Goal: Find specific page/section: Find specific page/section

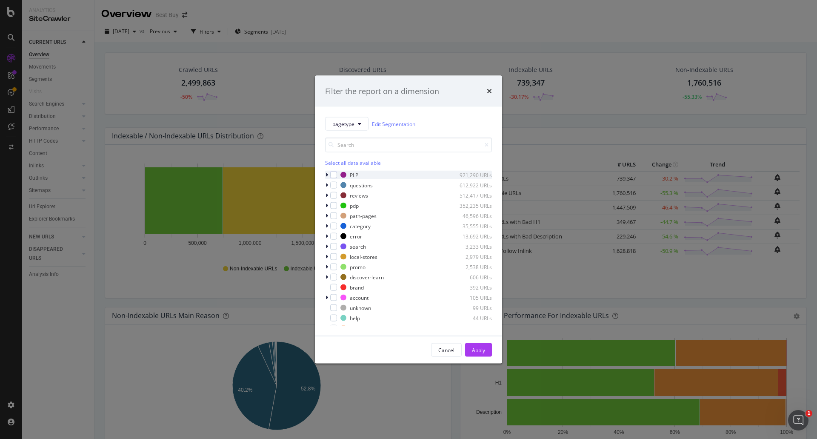
click at [325, 174] on div "modal" at bounding box center [327, 175] width 5 height 9
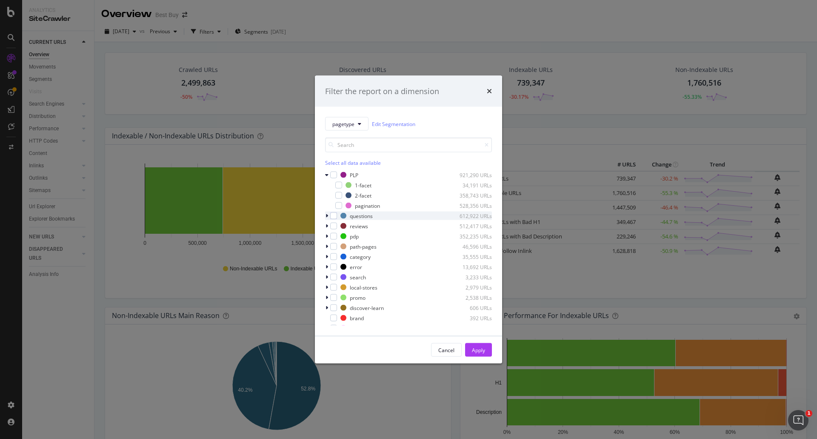
click at [327, 215] on icon "modal" at bounding box center [327, 215] width 3 height 5
click at [325, 260] on div "modal" at bounding box center [327, 256] width 5 height 9
drag, startPoint x: 453, startPoint y: 196, endPoint x: 481, endPoint y: 196, distance: 27.7
click at [481, 196] on div "358,743 URLs" at bounding box center [471, 195] width 42 height 7
drag, startPoint x: 472, startPoint y: 194, endPoint x: 413, endPoint y: 199, distance: 58.5
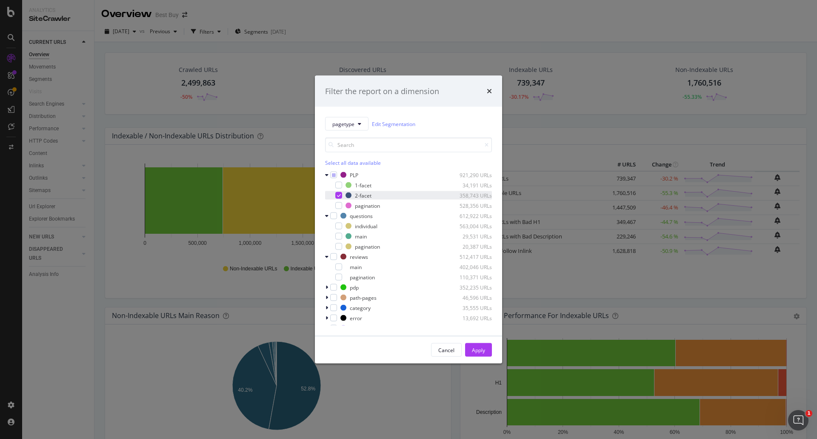
click at [413, 199] on div "2-facet 358,743 URLs" at bounding box center [408, 195] width 167 height 9
drag, startPoint x: 416, startPoint y: 198, endPoint x: 475, endPoint y: 396, distance: 207.3
click at [475, 396] on div "Filter the report on a dimension pagetype Edit Segmentation Select all data ava…" at bounding box center [408, 219] width 817 height 439
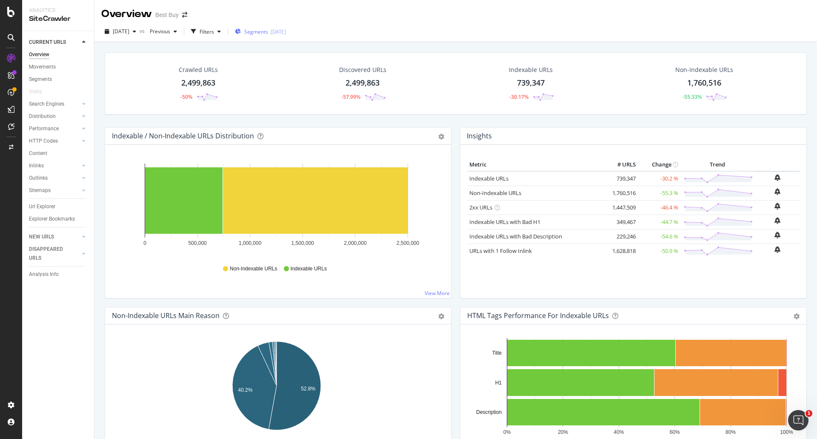
click at [277, 27] on div "Segments [DATE]" at bounding box center [260, 31] width 51 height 13
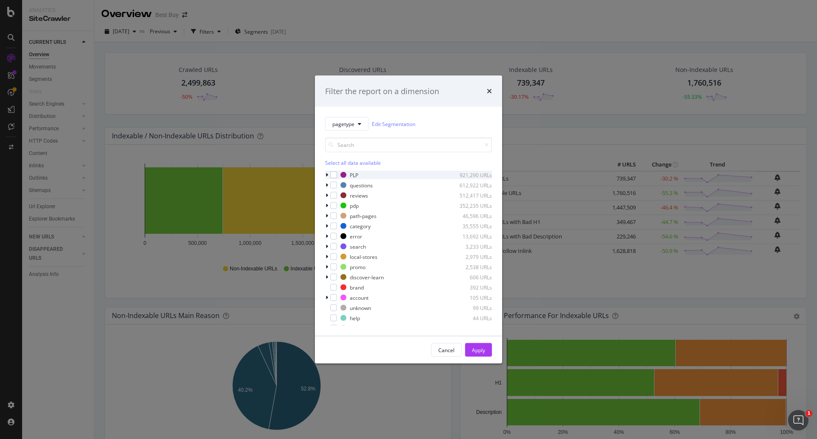
click at [326, 174] on icon "modal" at bounding box center [327, 174] width 3 height 5
drag, startPoint x: 325, startPoint y: 215, endPoint x: 327, endPoint y: 221, distance: 6.5
click at [325, 215] on div "modal" at bounding box center [327, 216] width 5 height 9
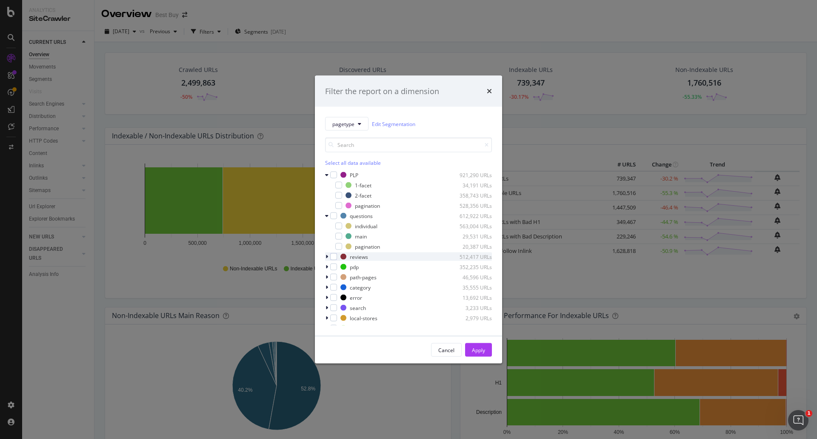
click at [326, 256] on icon "modal" at bounding box center [327, 256] width 3 height 5
click at [327, 289] on icon "modal" at bounding box center [327, 287] width 3 height 5
click at [327, 221] on icon "modal" at bounding box center [327, 220] width 3 height 5
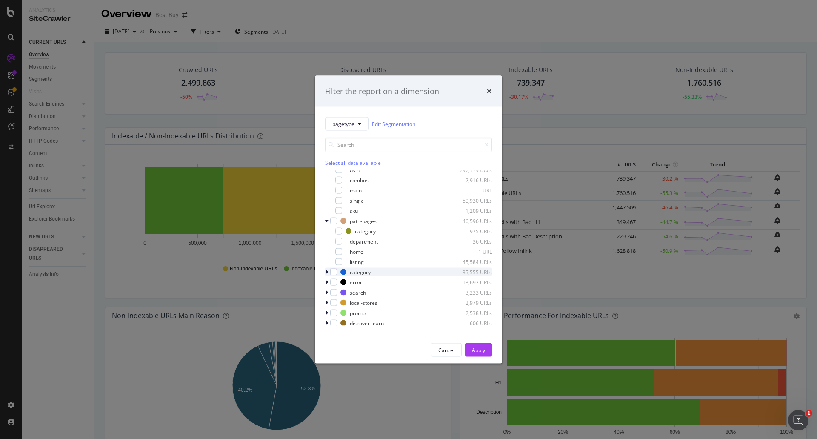
click at [325, 270] on div "modal" at bounding box center [327, 272] width 5 height 9
click at [327, 312] on icon "modal" at bounding box center [327, 312] width 3 height 5
click at [327, 201] on icon "modal" at bounding box center [326, 202] width 3 height 5
click at [325, 172] on icon "modal" at bounding box center [326, 171] width 3 height 5
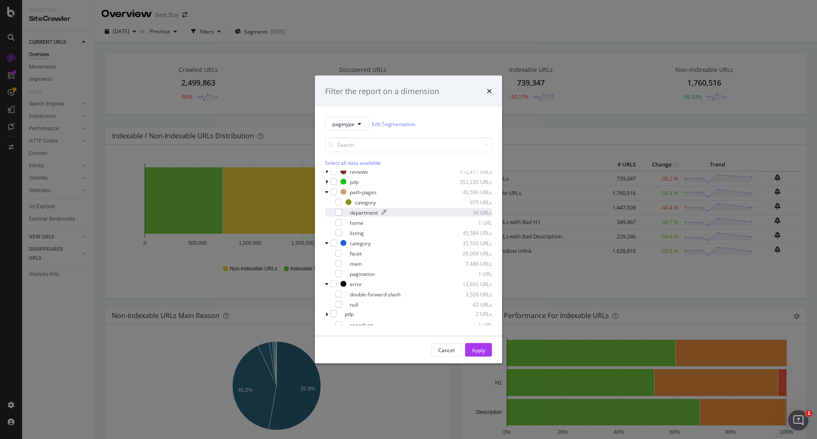
scroll to position [0, 0]
click at [327, 176] on icon "modal" at bounding box center [326, 174] width 3 height 5
click at [326, 186] on icon "modal" at bounding box center [326, 185] width 3 height 5
click at [328, 218] on icon "modal" at bounding box center [326, 215] width 3 height 5
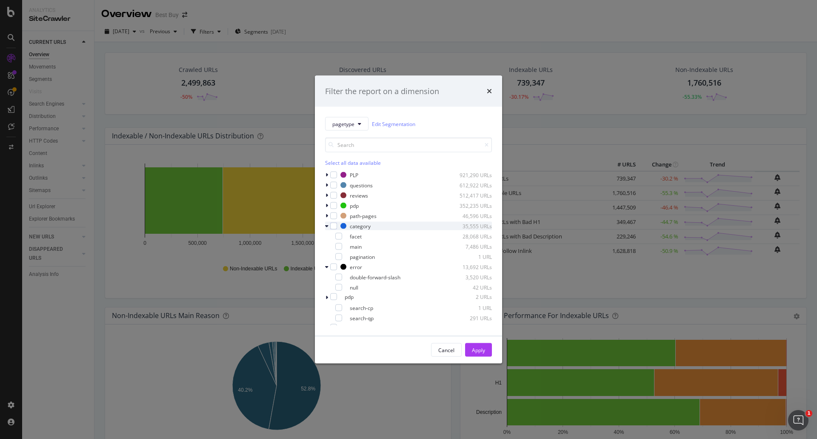
click at [326, 226] on icon "modal" at bounding box center [326, 226] width 3 height 5
click at [328, 266] on icon "modal" at bounding box center [327, 266] width 3 height 5
click at [329, 266] on icon "modal" at bounding box center [326, 266] width 3 height 5
click at [330, 295] on div "search 9,836 URLs" at bounding box center [408, 297] width 167 height 9
click at [330, 296] on div "search 9,836 URLs" at bounding box center [408, 297] width 167 height 9
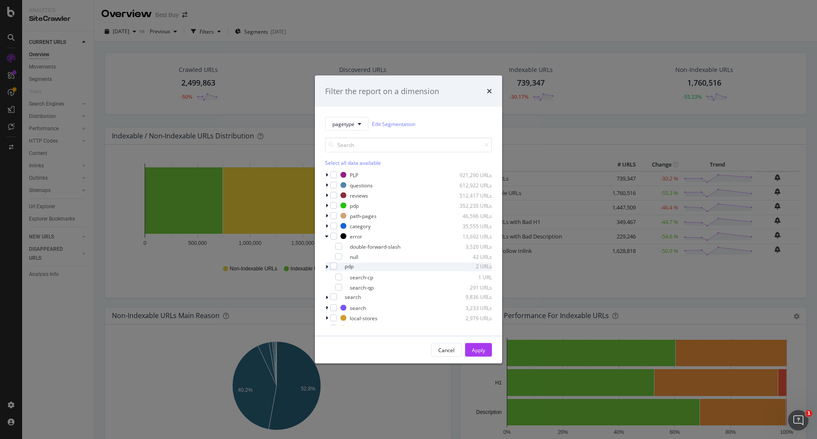
click at [328, 264] on icon "modal" at bounding box center [327, 266] width 3 height 5
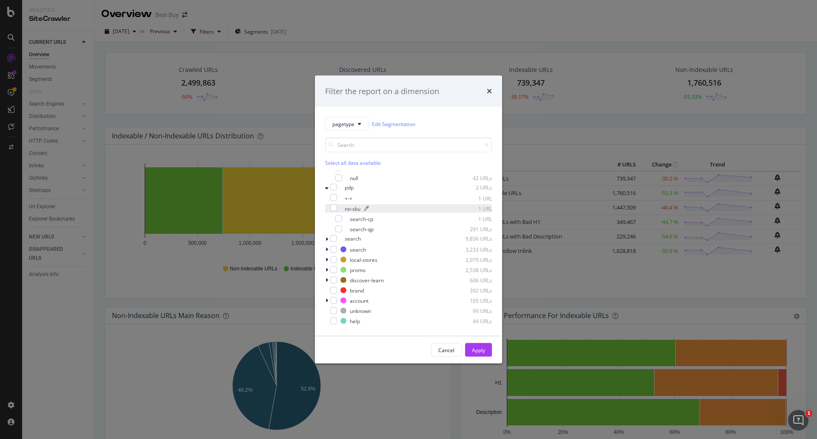
scroll to position [85, 0]
click at [330, 233] on div "search 9,836 URLs" at bounding box center [408, 233] width 167 height 9
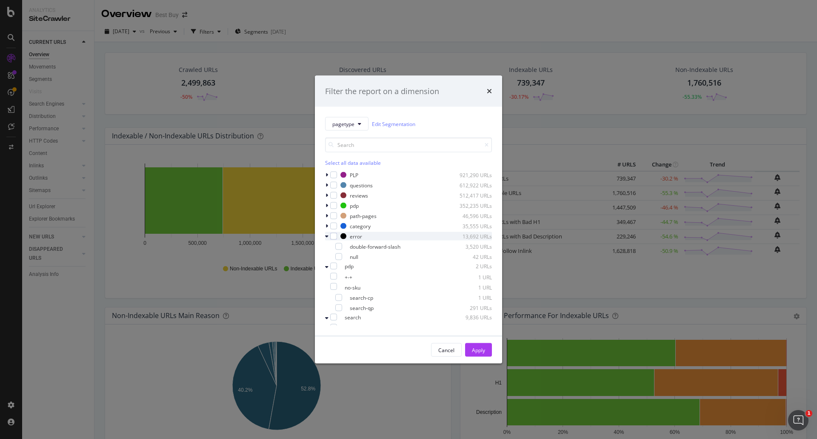
click at [326, 236] on icon "modal" at bounding box center [326, 236] width 3 height 5
click at [327, 210] on icon "modal" at bounding box center [327, 208] width 3 height 5
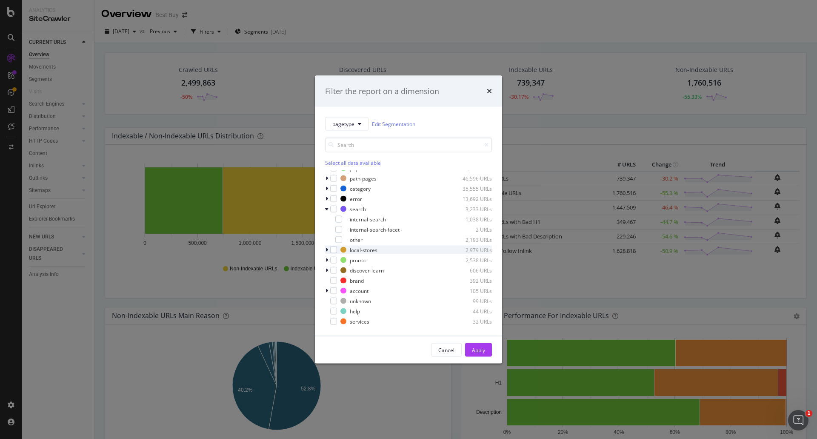
click at [327, 249] on icon "modal" at bounding box center [327, 249] width 3 height 5
click at [324, 281] on div "pagetype Edit Segmentation Select all data available PLP 921,290 URLs questions…" at bounding box center [408, 221] width 187 height 229
click at [327, 278] on icon "modal" at bounding box center [327, 280] width 3 height 5
click at [326, 319] on icon "modal" at bounding box center [327, 321] width 3 height 5
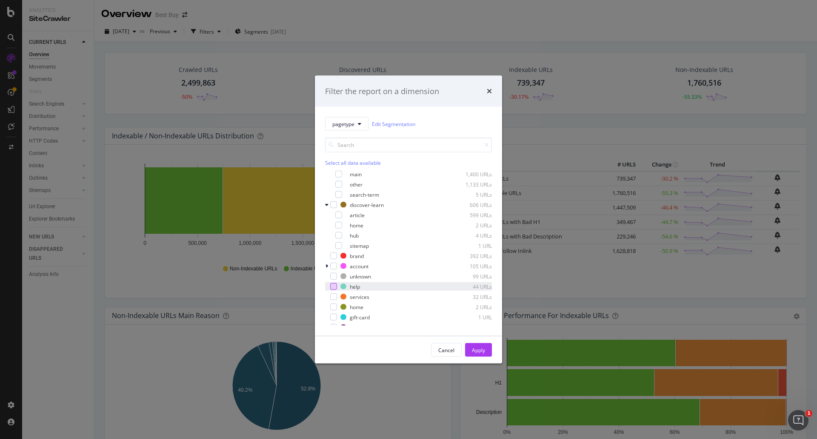
scroll to position [160, 0]
click at [326, 261] on icon "modal" at bounding box center [327, 260] width 3 height 5
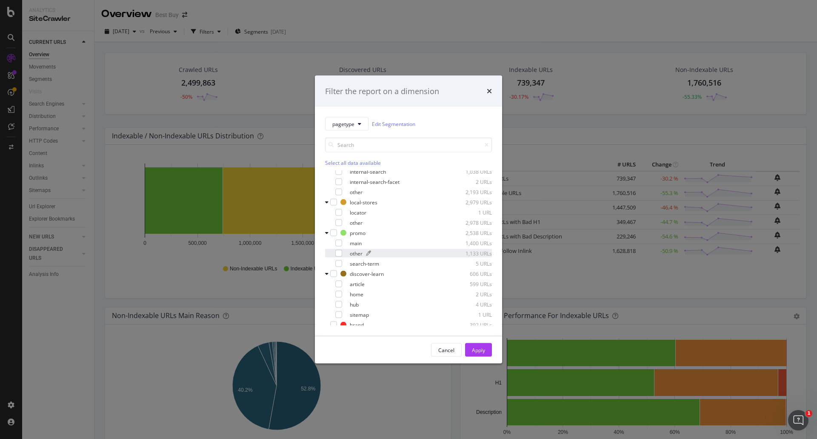
scroll to position [43, 0]
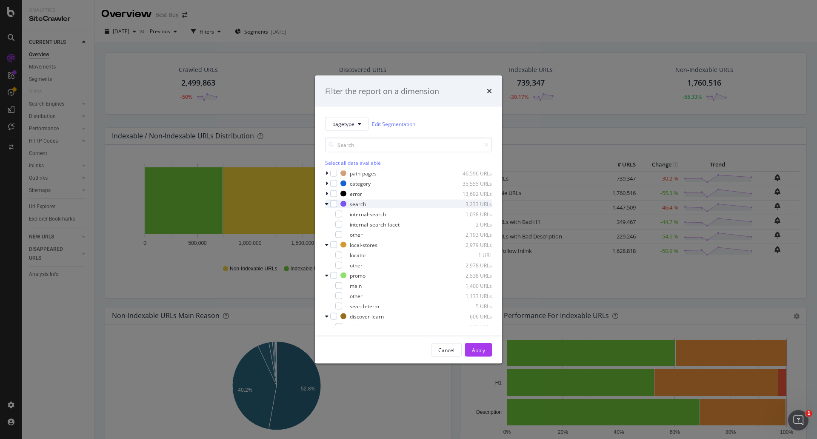
click at [325, 204] on icon "modal" at bounding box center [326, 203] width 3 height 5
click at [326, 212] on icon "modal" at bounding box center [326, 214] width 3 height 5
click at [328, 225] on icon "modal" at bounding box center [326, 224] width 3 height 5
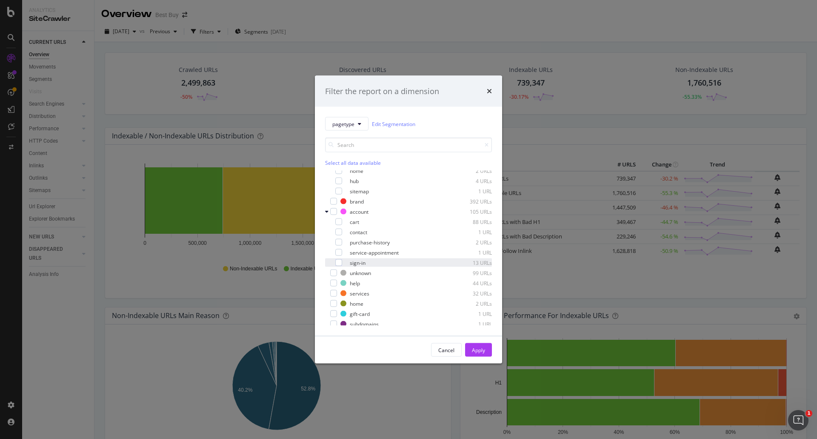
scroll to position [128, 0]
